Goal: Information Seeking & Learning: Learn about a topic

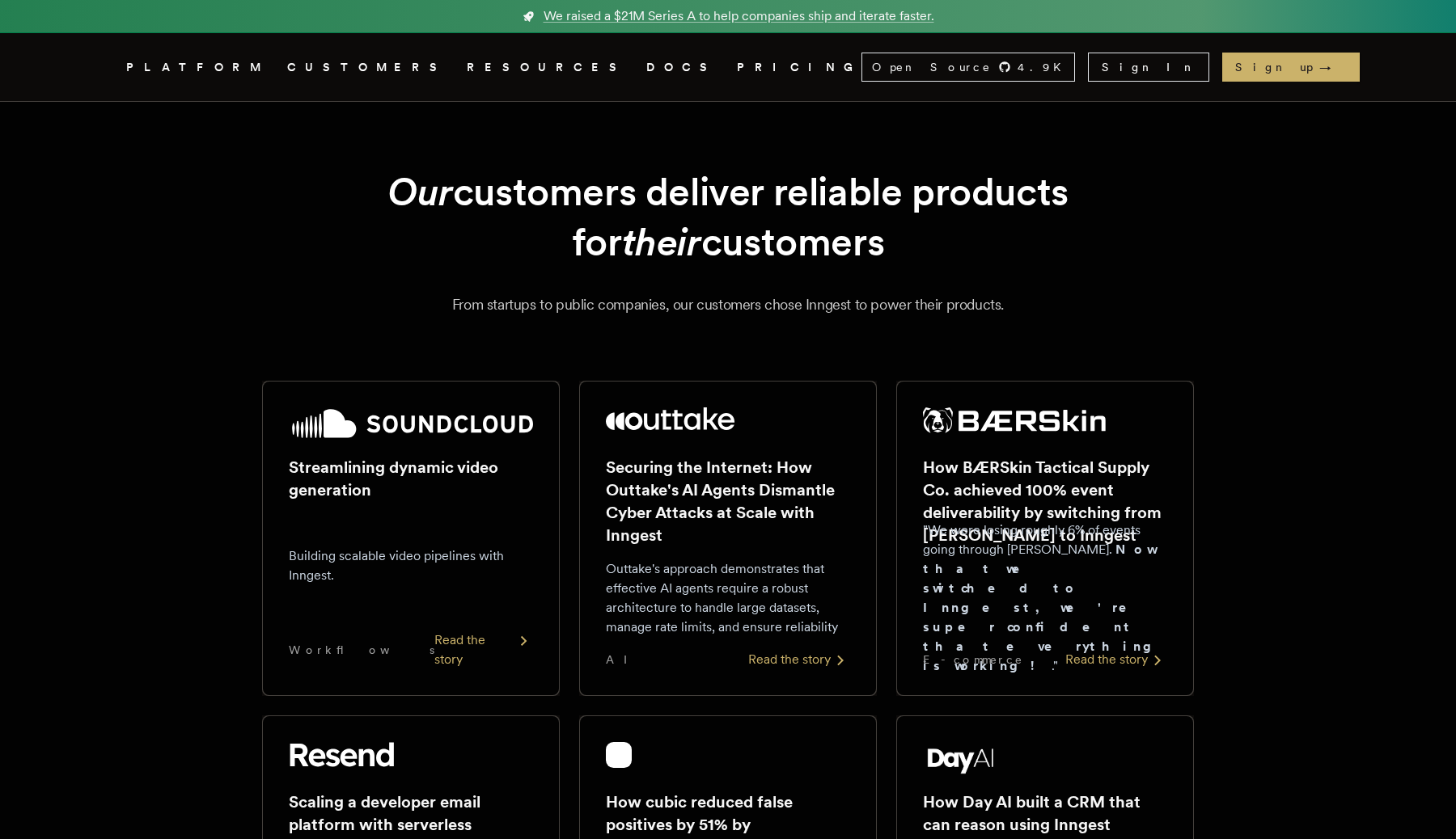
click at [682, 70] on icon "Global" at bounding box center [736, 129] width 110 height 143
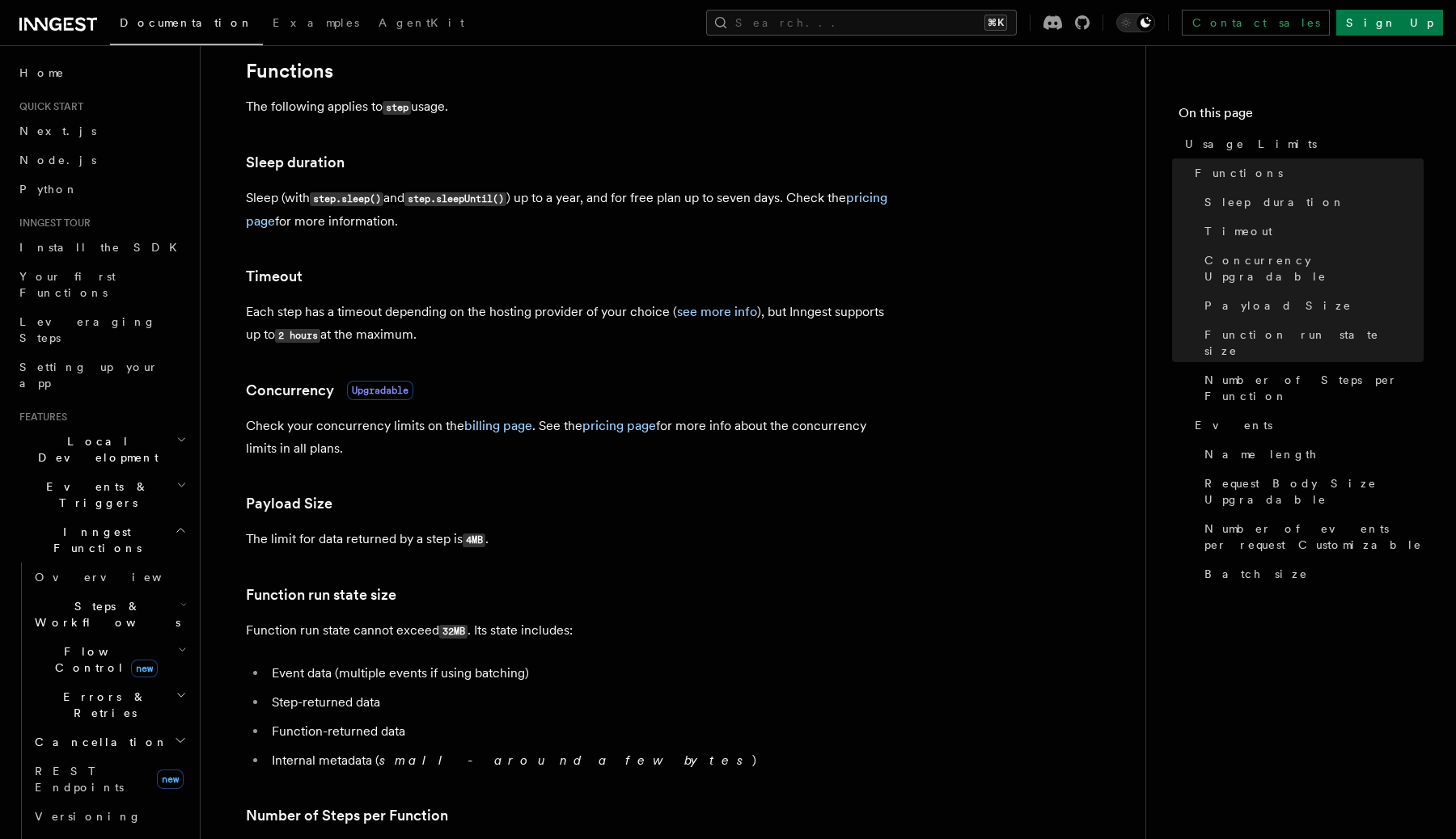
scroll to position [241, 0]
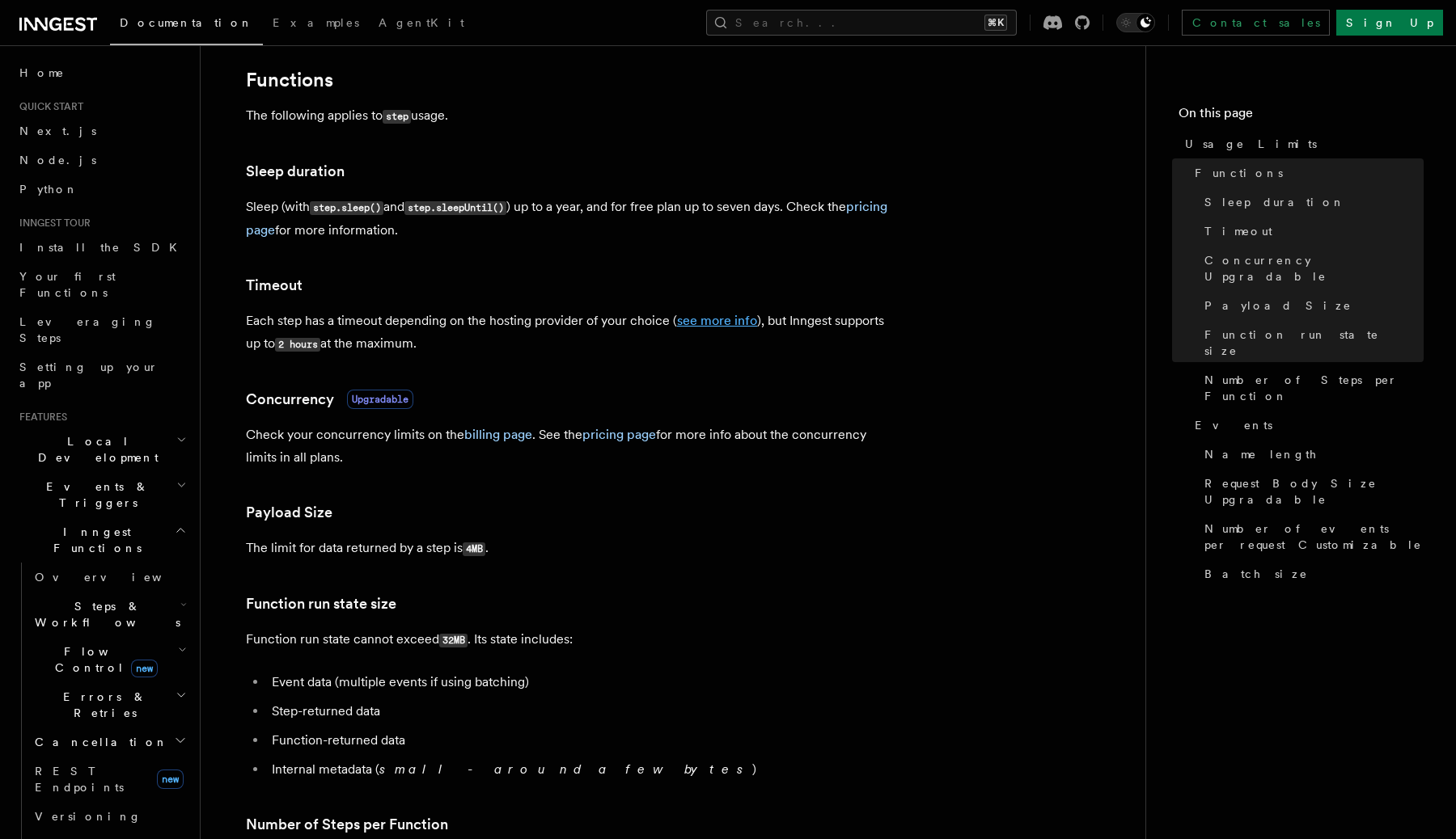
click at [703, 322] on link "see more info" at bounding box center [717, 321] width 80 height 16
